Goal: Task Accomplishment & Management: Manage account settings

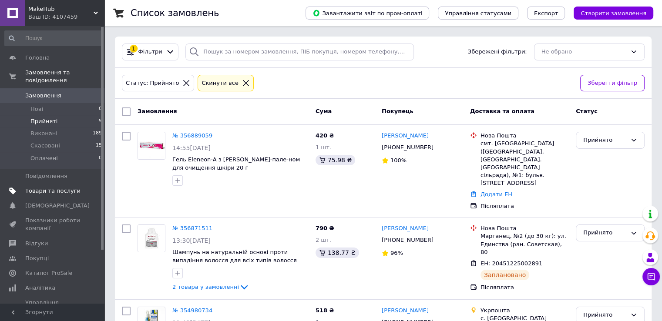
click at [65, 187] on span "Товари та послуги" at bounding box center [52, 191] width 55 height 8
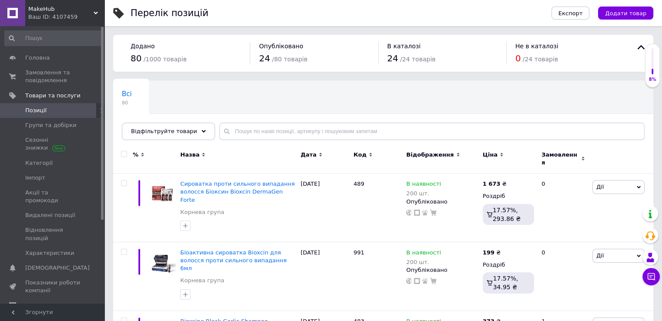
click at [553, 157] on span "Замовлення" at bounding box center [560, 159] width 37 height 16
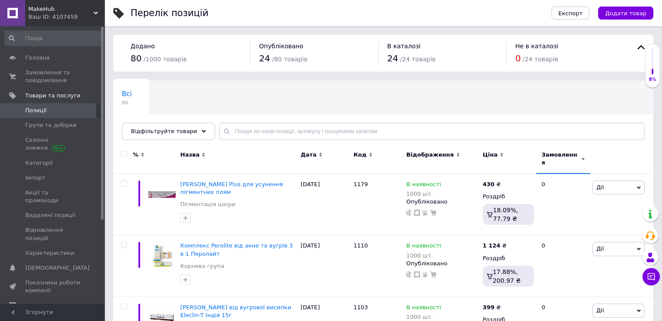
click at [555, 157] on span "Замовлення" at bounding box center [560, 159] width 37 height 16
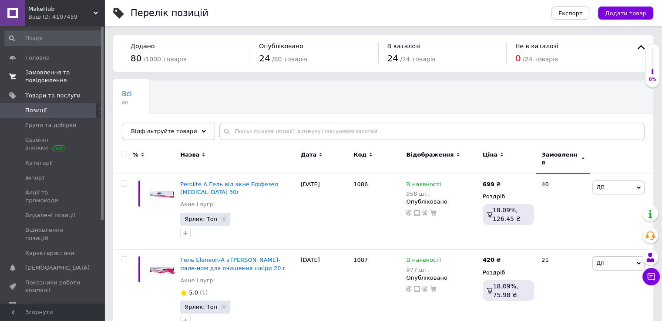
click at [44, 77] on span "Замовлення та повідомлення" at bounding box center [52, 77] width 55 height 16
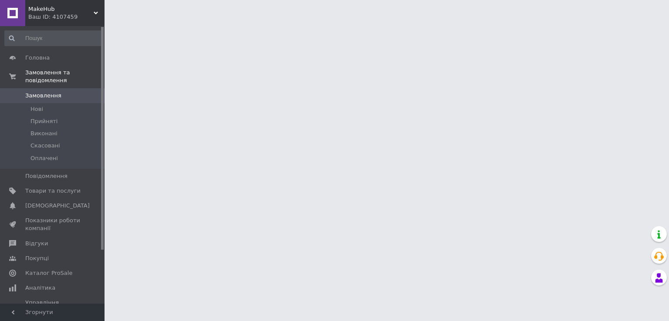
click at [0, 51] on link "Головна" at bounding box center [53, 57] width 107 height 15
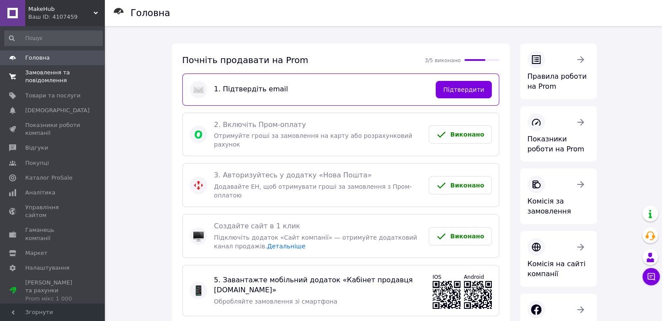
click at [43, 76] on span "Замовлення та повідомлення" at bounding box center [52, 77] width 55 height 16
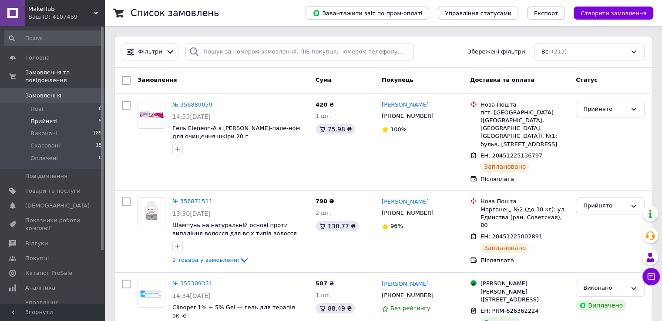
click at [50, 118] on span "Прийняті" at bounding box center [43, 122] width 27 height 8
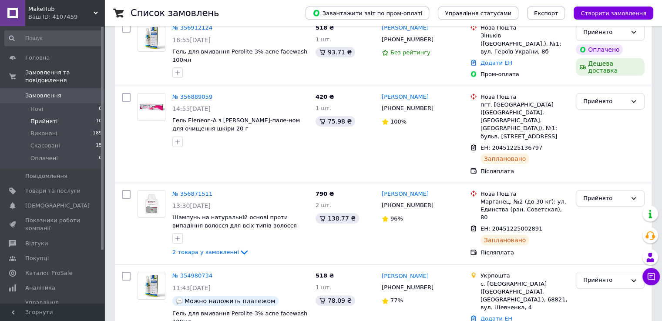
scroll to position [87, 0]
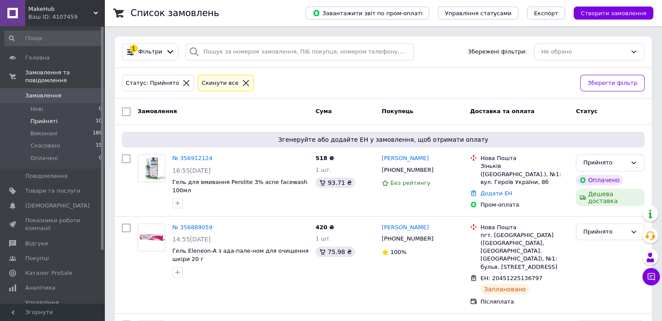
click at [80, 115] on li "Прийняті 10" at bounding box center [53, 121] width 107 height 12
